Goal: Transaction & Acquisition: Download file/media

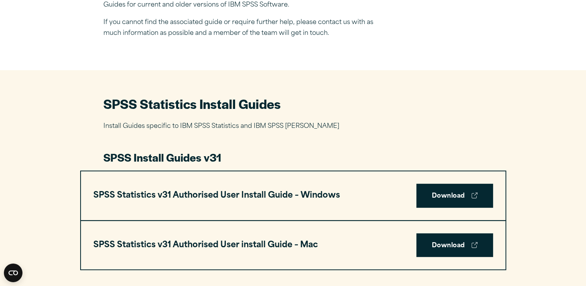
scroll to position [314, 0]
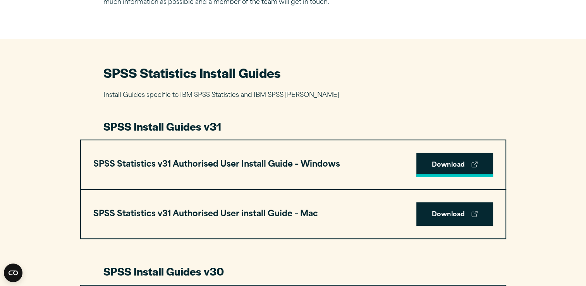
click at [449, 159] on link "Download" at bounding box center [454, 165] width 77 height 24
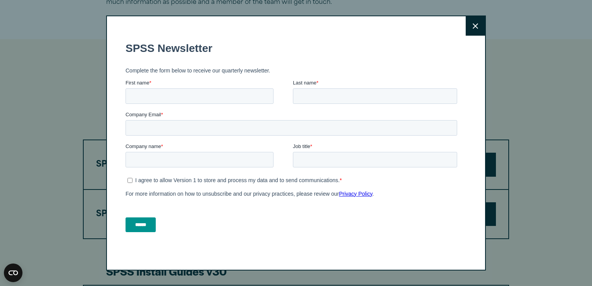
click at [469, 29] on button "Close" at bounding box center [474, 25] width 19 height 19
click at [475, 27] on icon at bounding box center [474, 26] width 5 height 6
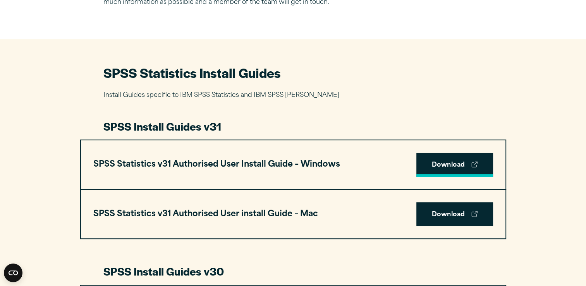
click at [457, 166] on link "Download" at bounding box center [454, 165] width 77 height 24
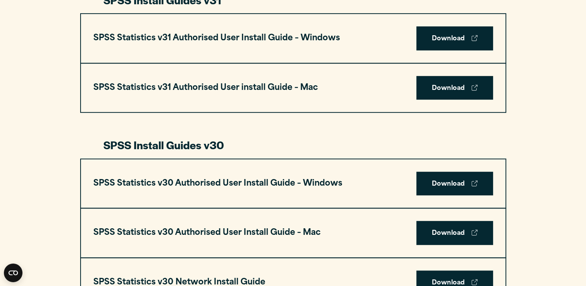
scroll to position [417, 0]
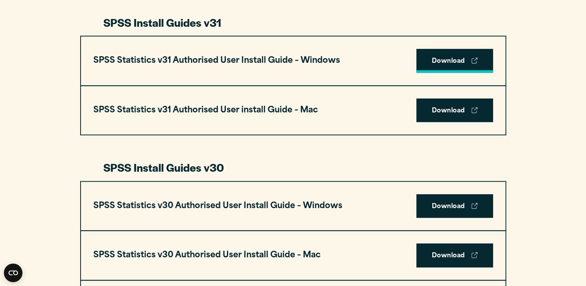
click at [481, 61] on link "Download" at bounding box center [454, 61] width 77 height 24
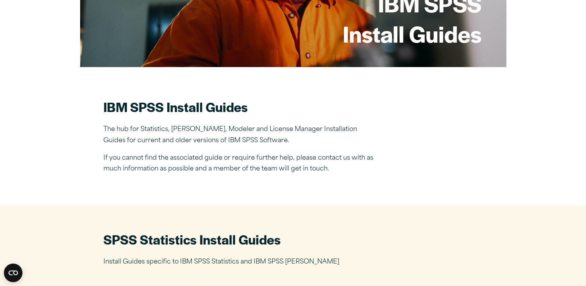
scroll to position [0, 0]
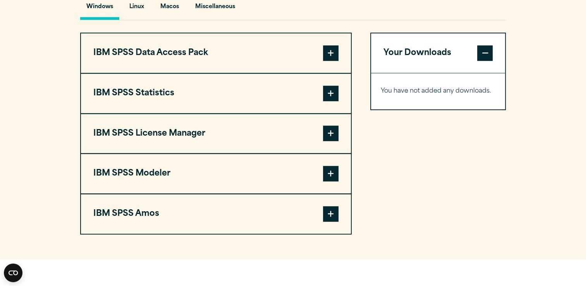
scroll to position [554, 0]
